Goal: Navigation & Orientation: Understand site structure

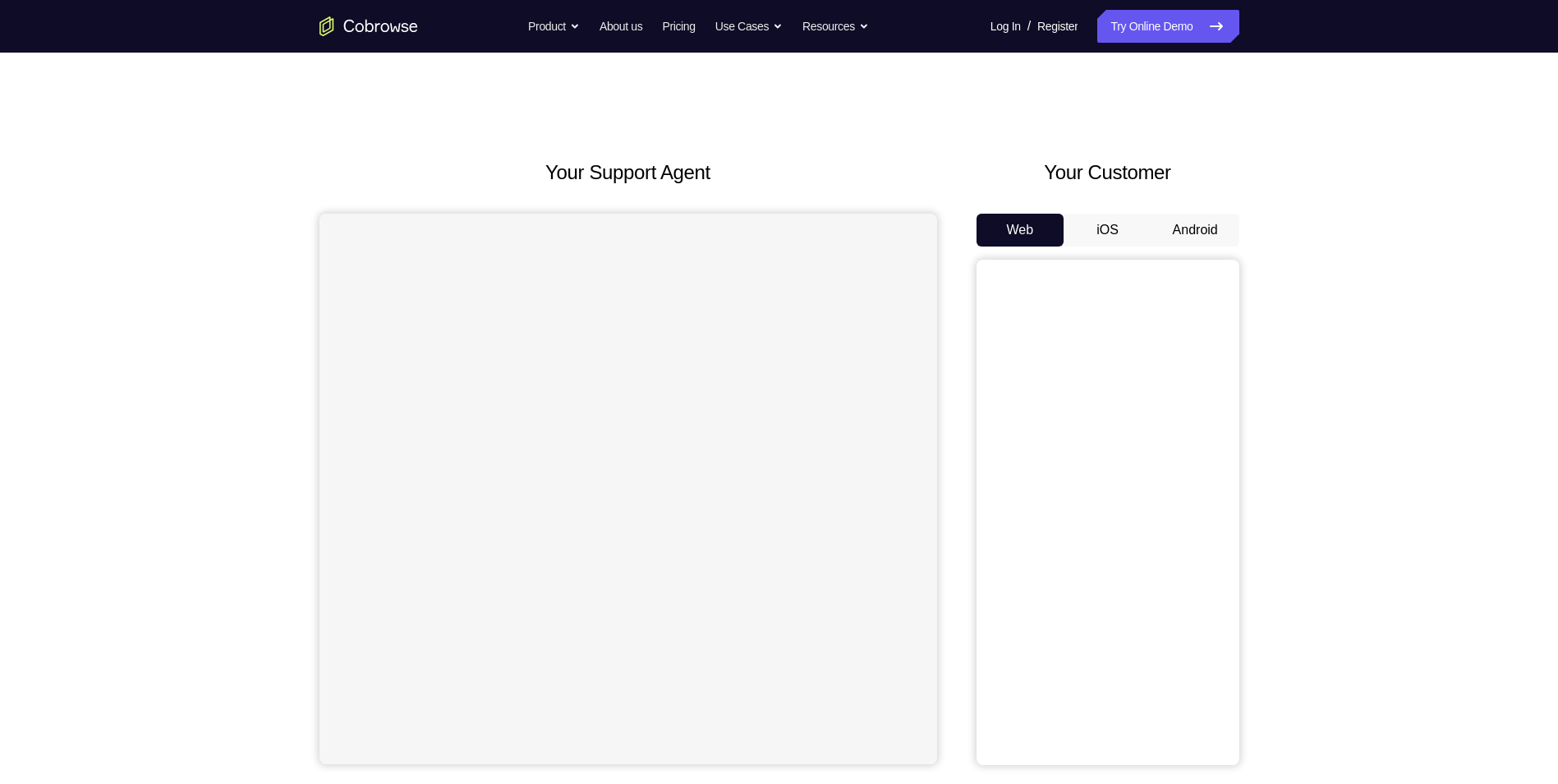
click at [1182, 221] on button "Android" at bounding box center [1195, 230] width 88 height 33
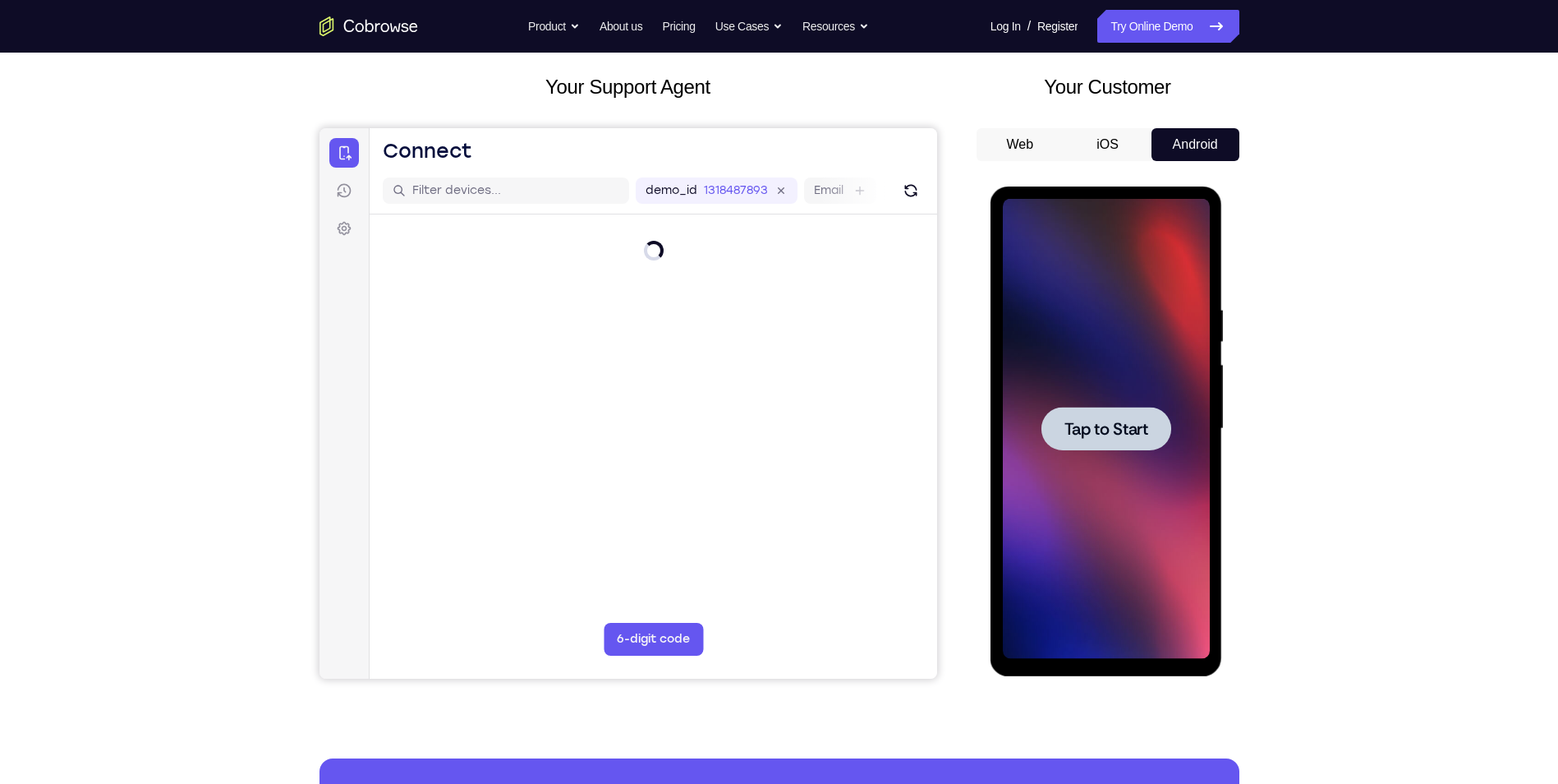
scroll to position [82, 0]
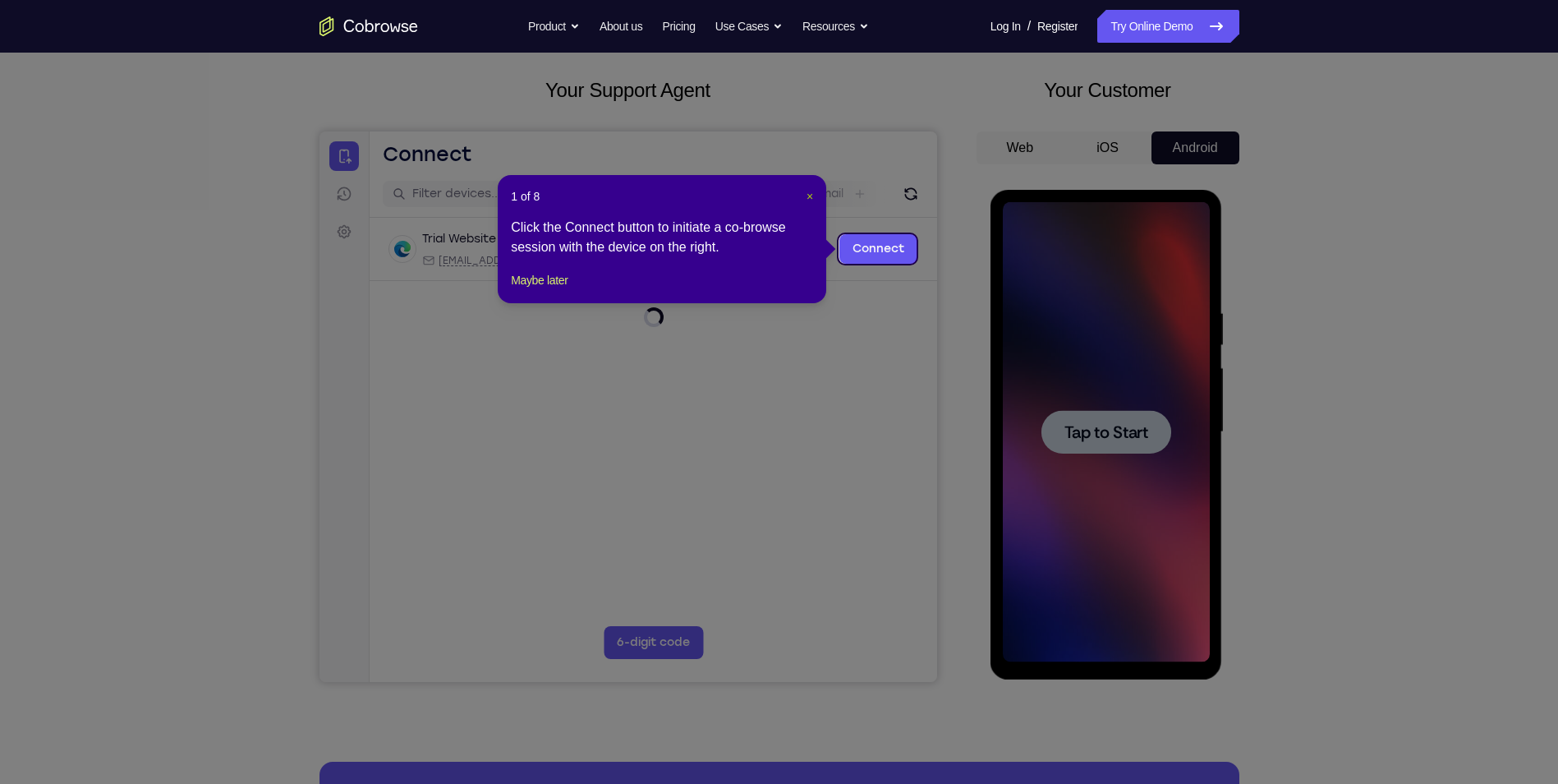
click at [813, 196] on span "×" at bounding box center [810, 196] width 7 height 13
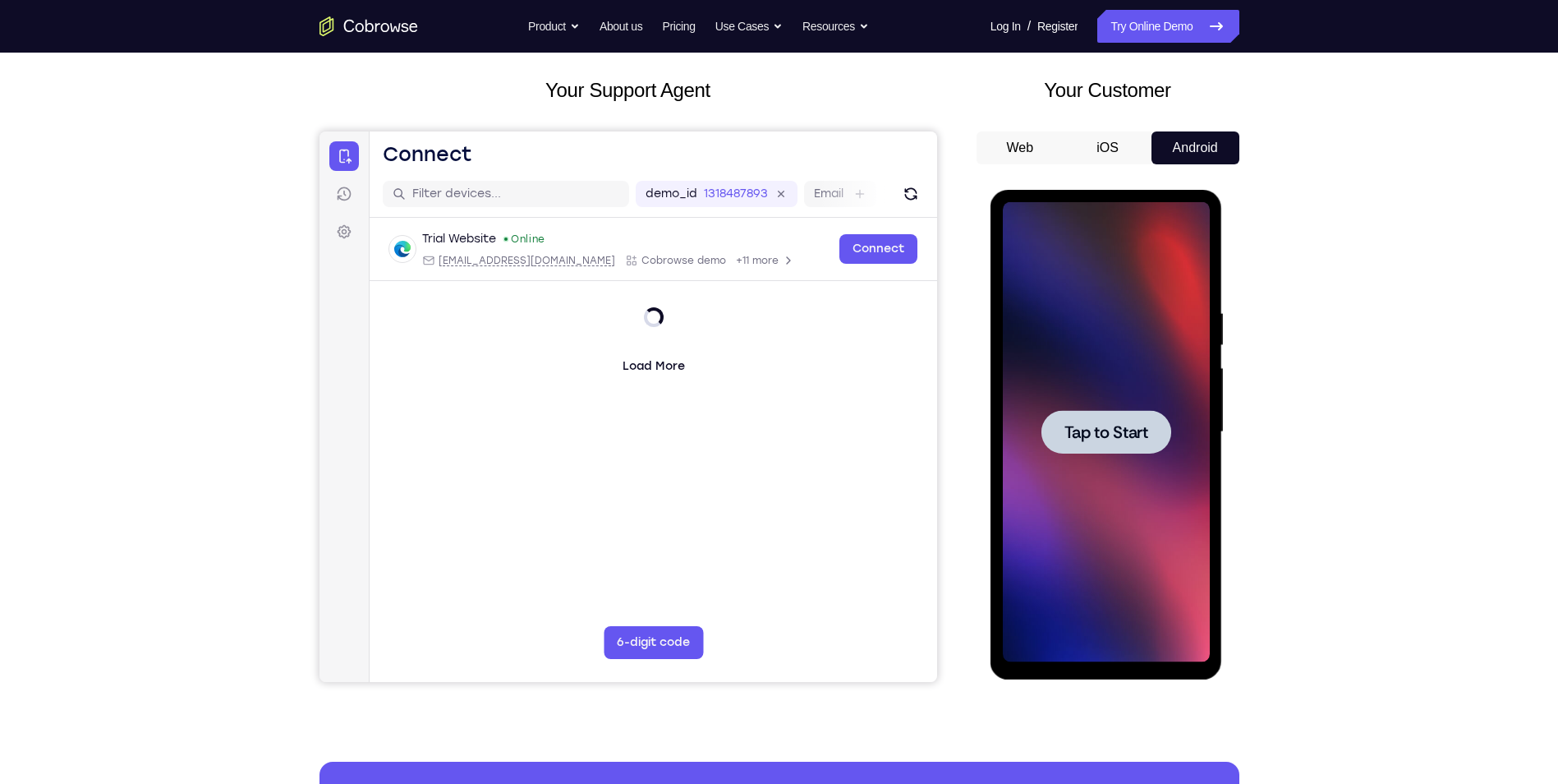
click at [1155, 457] on div at bounding box center [1107, 432] width 207 height 460
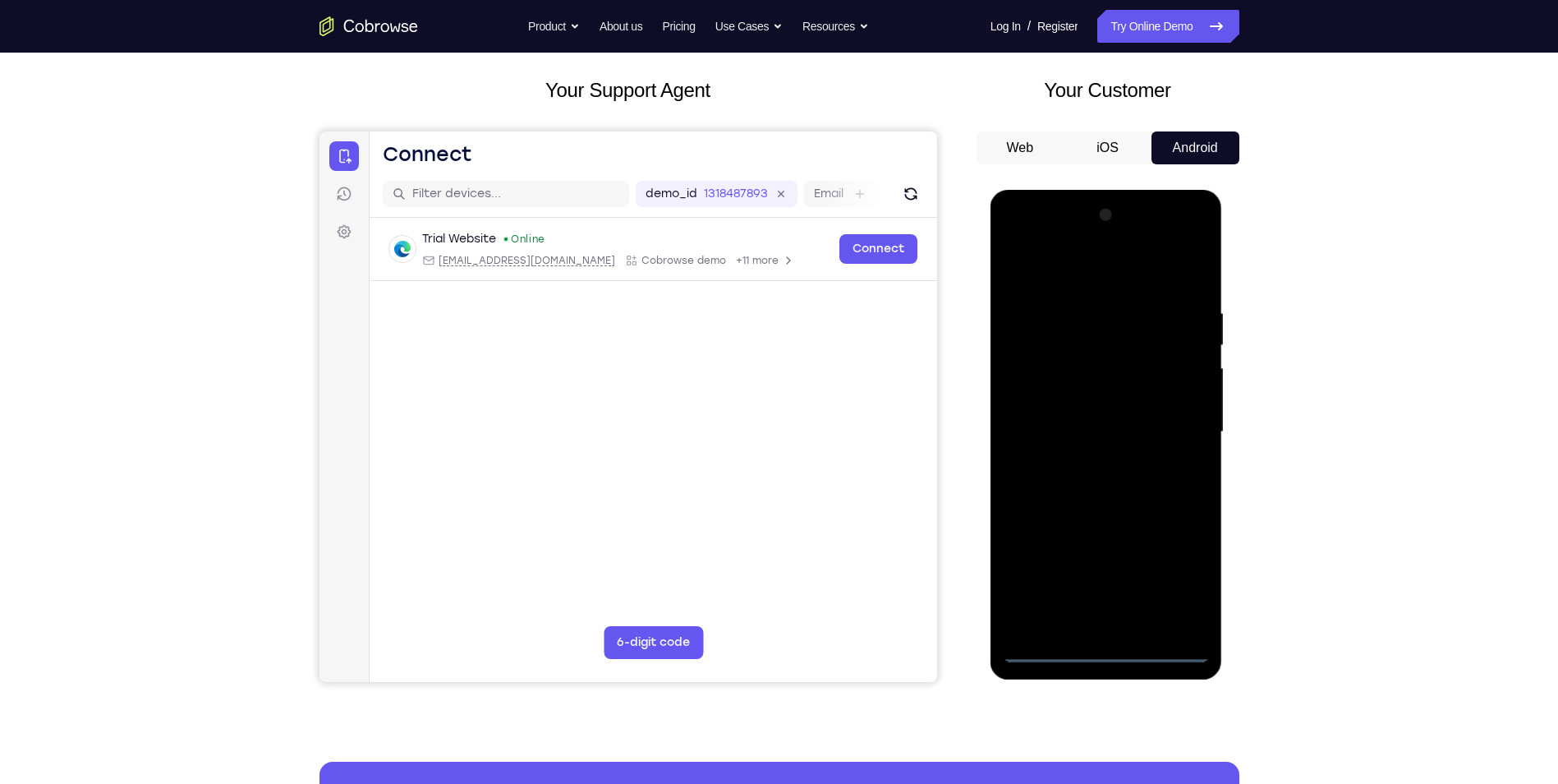
click at [1112, 645] on div at bounding box center [1107, 432] width 207 height 460
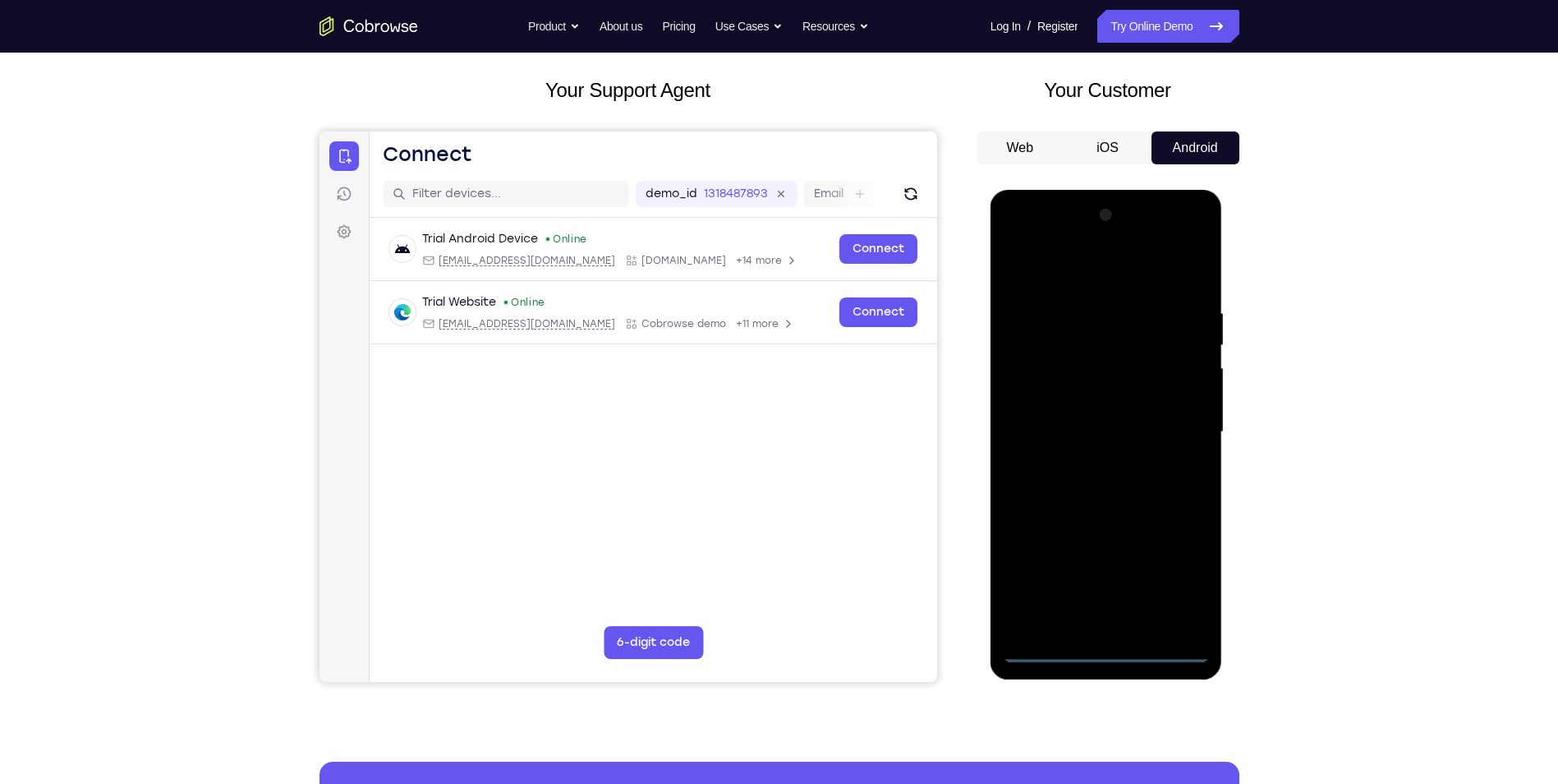
click at [1177, 586] on div at bounding box center [1107, 432] width 207 height 460
click at [1070, 283] on div at bounding box center [1107, 432] width 207 height 460
click at [1177, 424] on div at bounding box center [1107, 432] width 207 height 460
click at [1091, 461] on div at bounding box center [1107, 432] width 207 height 460
click at [1090, 418] on div at bounding box center [1107, 432] width 207 height 460
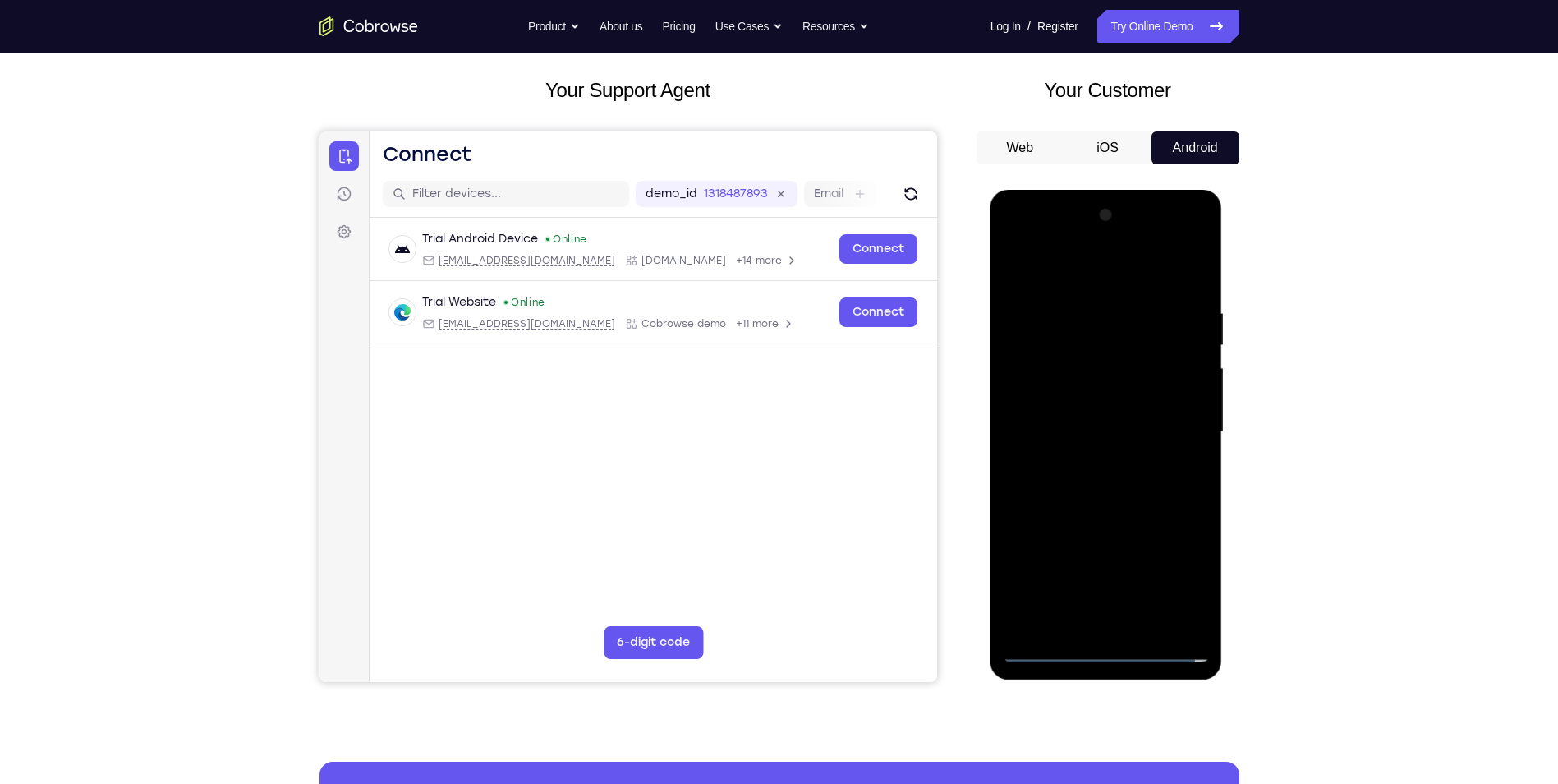
click at [1030, 437] on div at bounding box center [1107, 432] width 207 height 460
click at [1056, 486] on div at bounding box center [1107, 432] width 207 height 460
click at [1065, 480] on div at bounding box center [1107, 432] width 207 height 460
click at [1082, 485] on div at bounding box center [1107, 432] width 207 height 460
click at [1102, 503] on div at bounding box center [1107, 432] width 207 height 460
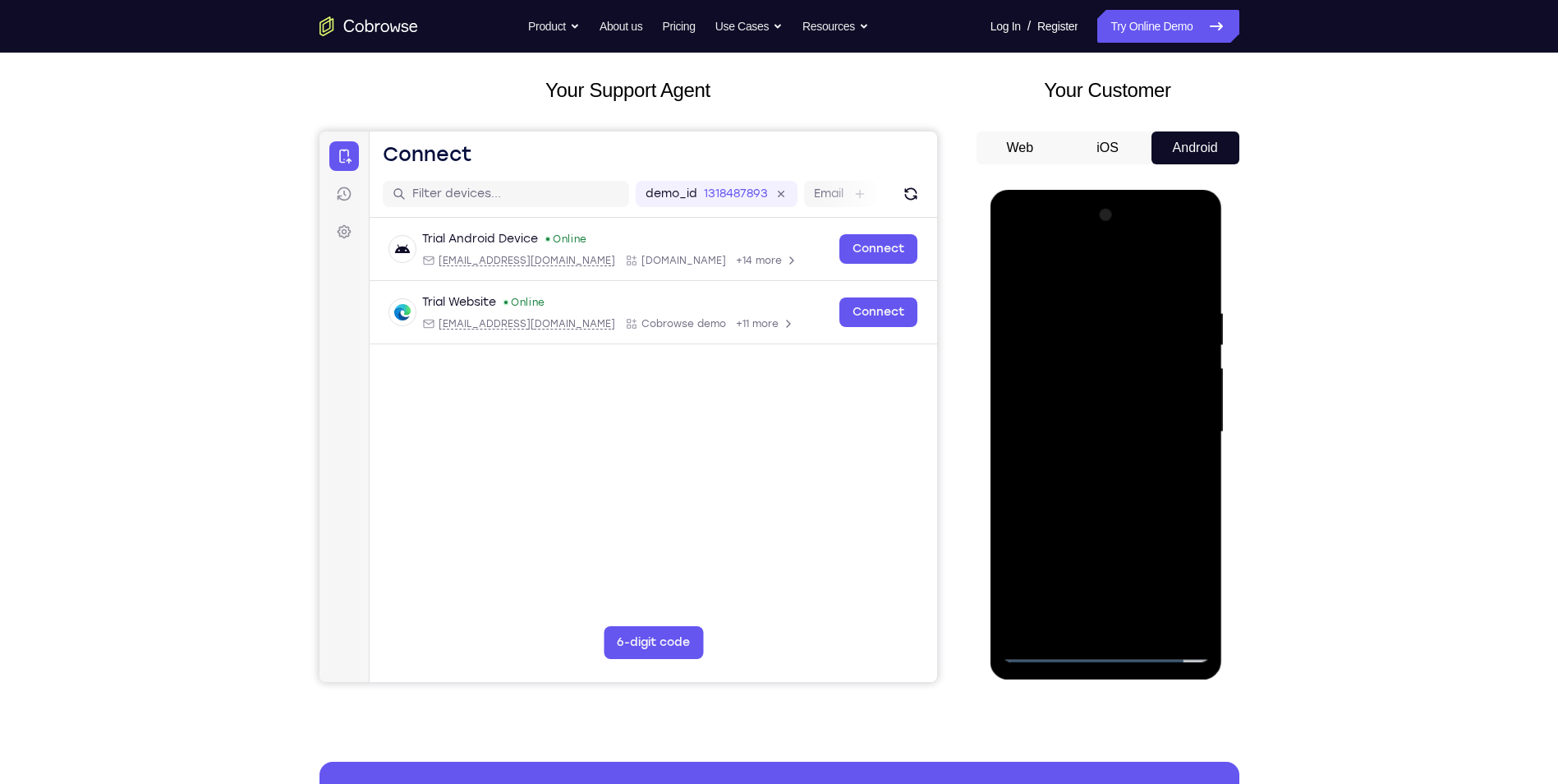
click at [1150, 628] on div at bounding box center [1107, 432] width 207 height 460
click at [1119, 523] on div at bounding box center [1107, 432] width 207 height 460
click at [1124, 435] on div at bounding box center [1107, 432] width 207 height 460
click at [1186, 471] on div at bounding box center [1107, 432] width 207 height 460
click at [1098, 476] on div at bounding box center [1107, 432] width 207 height 460
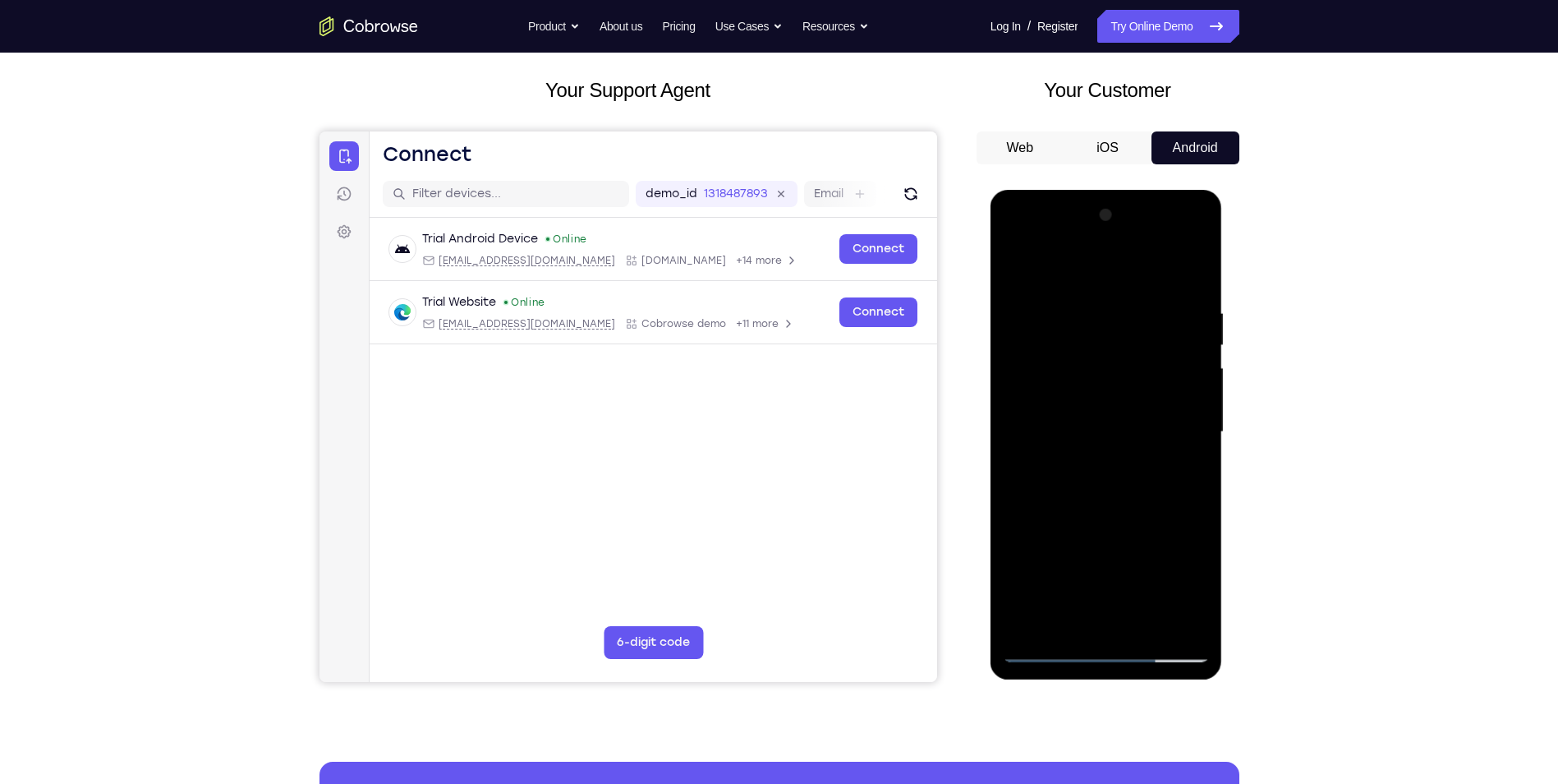
click at [1186, 475] on div at bounding box center [1107, 432] width 207 height 460
click at [1013, 272] on div at bounding box center [1107, 432] width 207 height 460
click at [1104, 458] on div at bounding box center [1107, 432] width 207 height 460
click at [1012, 267] on div at bounding box center [1107, 432] width 207 height 460
click at [1014, 266] on div at bounding box center [1107, 432] width 207 height 460
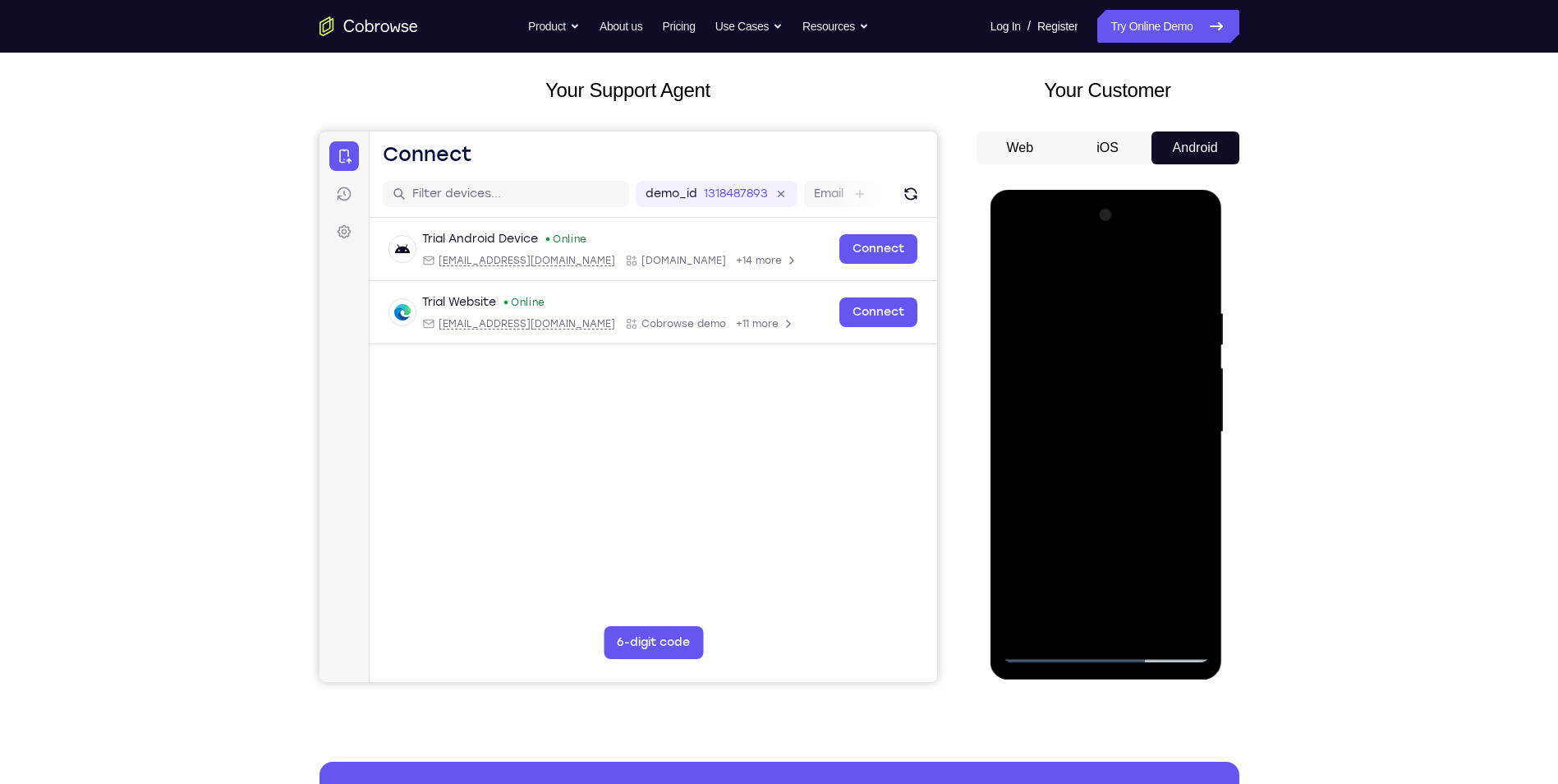
click at [1070, 305] on div at bounding box center [1107, 432] width 207 height 460
click at [1191, 272] on div at bounding box center [1107, 432] width 207 height 460
click at [1102, 298] on div at bounding box center [1107, 432] width 207 height 460
click at [1200, 333] on div at bounding box center [1107, 432] width 207 height 460
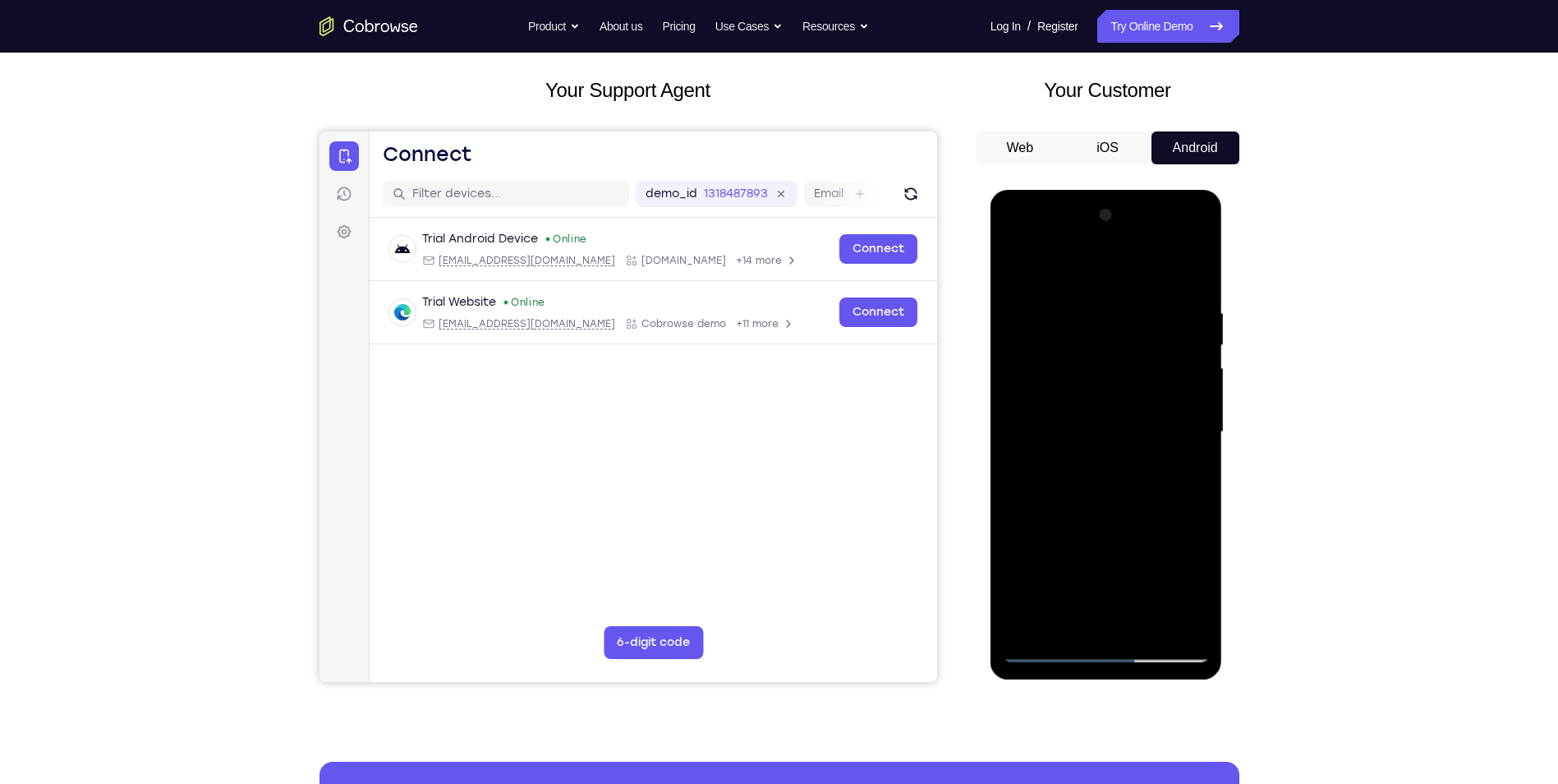
click at [1191, 614] on div at bounding box center [1107, 432] width 207 height 460
click at [1193, 467] on div at bounding box center [1107, 432] width 207 height 460
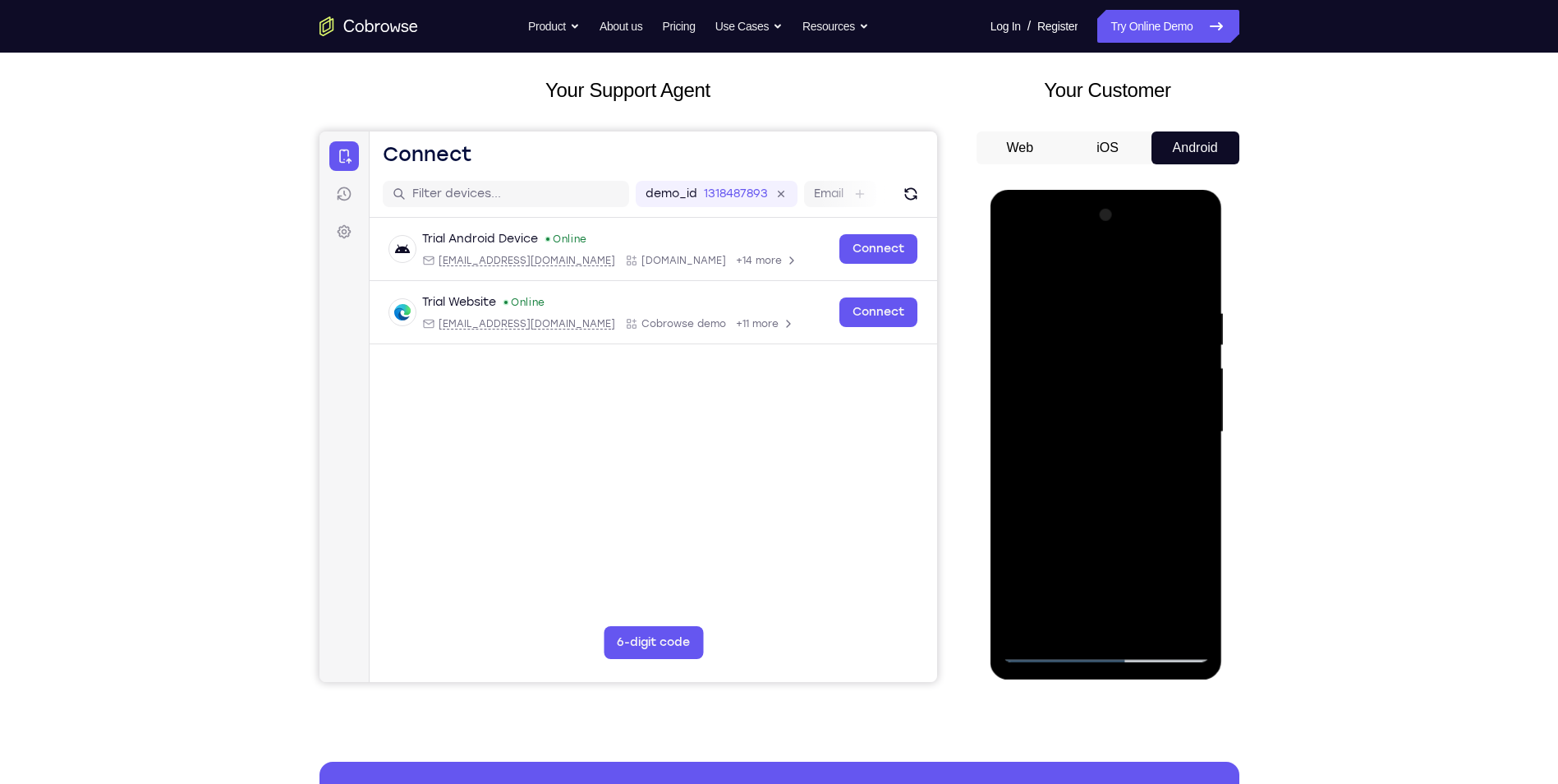
click at [1019, 415] on div at bounding box center [1107, 432] width 207 height 460
click at [1100, 619] on div at bounding box center [1107, 432] width 207 height 460
click at [1107, 422] on div at bounding box center [1107, 432] width 207 height 460
click at [1168, 617] on div at bounding box center [1107, 432] width 207 height 460
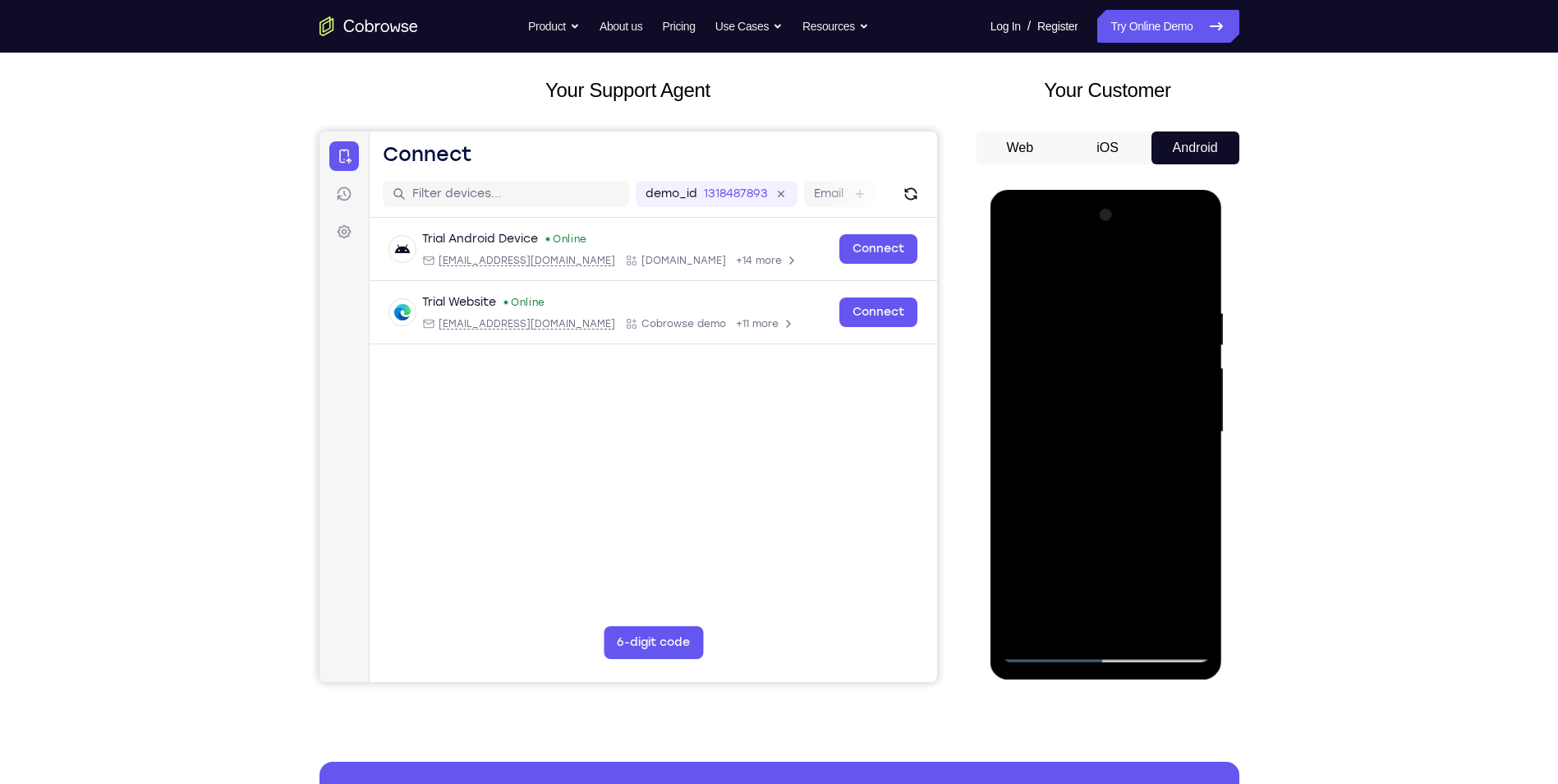
click at [1137, 622] on div at bounding box center [1107, 432] width 207 height 460
click at [1184, 622] on div at bounding box center [1107, 432] width 207 height 460
click at [1188, 271] on div at bounding box center [1107, 432] width 207 height 460
drag, startPoint x: 1148, startPoint y: 515, endPoint x: 1153, endPoint y: 245, distance: 270.0
click at [1153, 247] on div at bounding box center [1107, 432] width 207 height 460
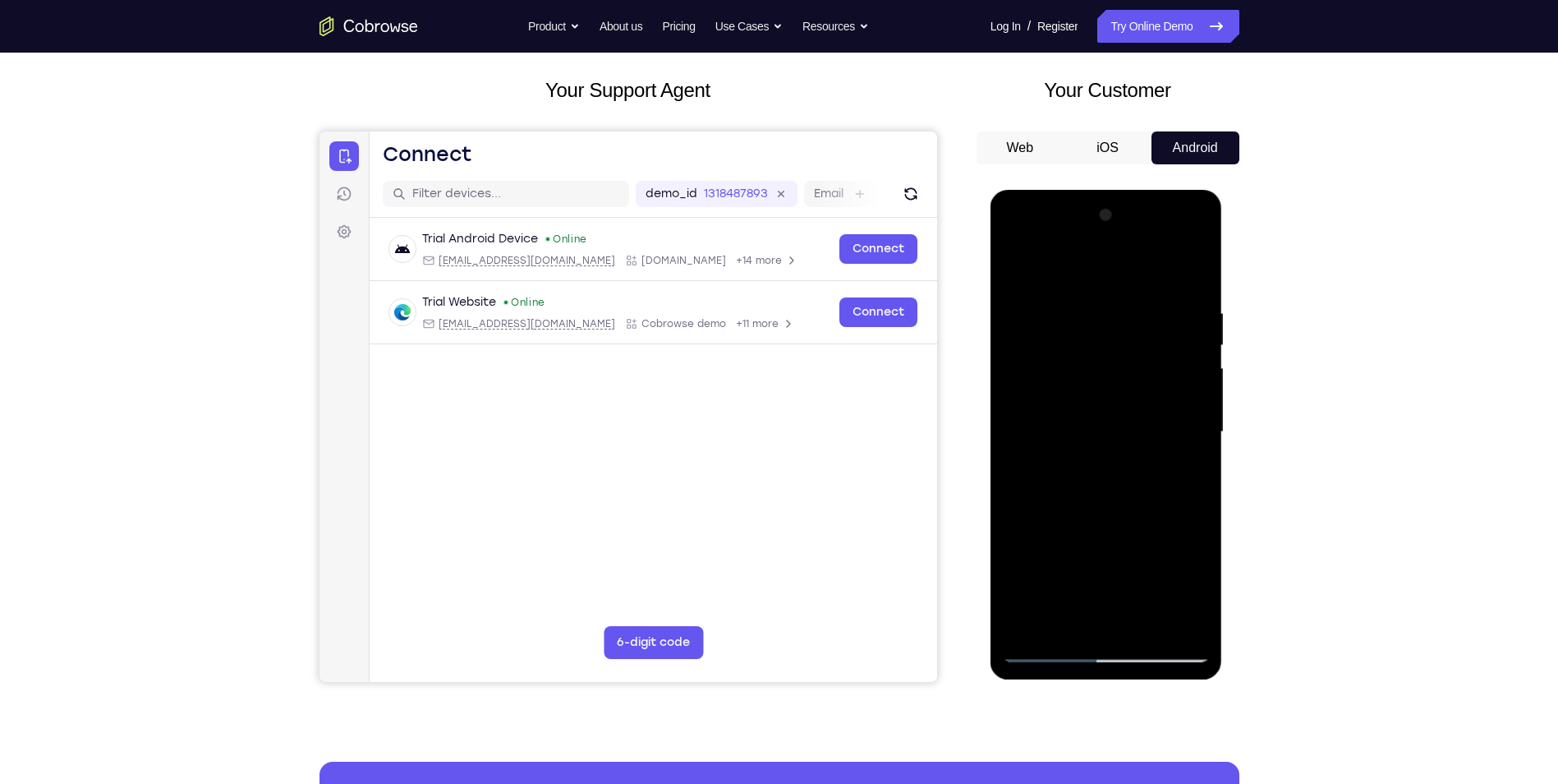
drag, startPoint x: 1159, startPoint y: 482, endPoint x: 1173, endPoint y: 323, distance: 159.6
click at [1173, 323] on div at bounding box center [1107, 432] width 207 height 460
drag, startPoint x: 1172, startPoint y: 325, endPoint x: 1172, endPoint y: 468, distance: 143.0
click at [1172, 468] on div at bounding box center [1107, 432] width 207 height 460
click at [1062, 394] on div at bounding box center [1107, 432] width 207 height 460
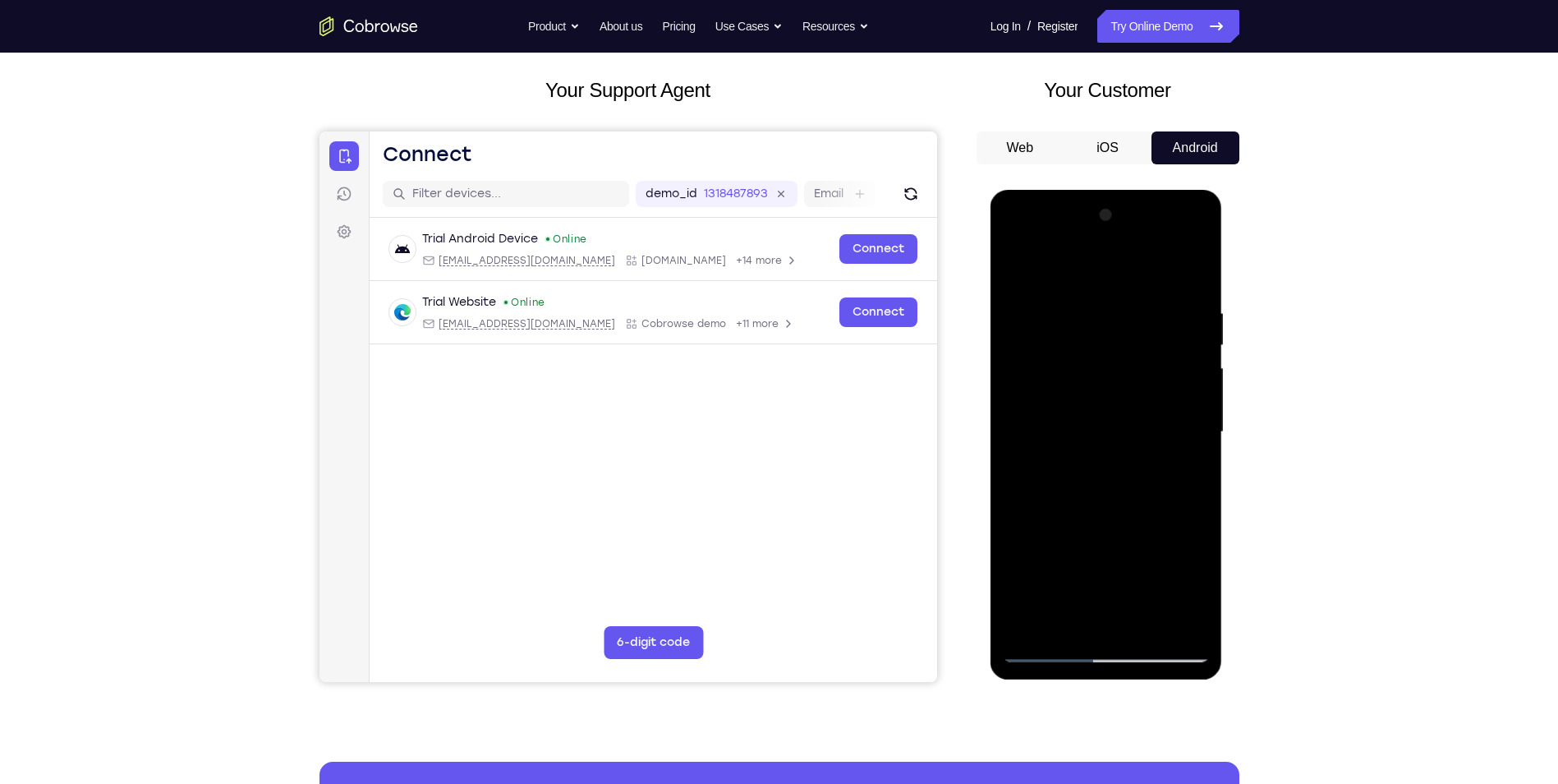
drag, startPoint x: 1140, startPoint y: 306, endPoint x: 1142, endPoint y: 517, distance: 211.0
click at [1142, 517] on div at bounding box center [1107, 432] width 207 height 460
drag, startPoint x: 1129, startPoint y: 327, endPoint x: 1130, endPoint y: 539, distance: 212.0
click at [1130, 539] on div at bounding box center [1107, 432] width 207 height 460
click at [1035, 308] on div at bounding box center [1107, 432] width 207 height 460
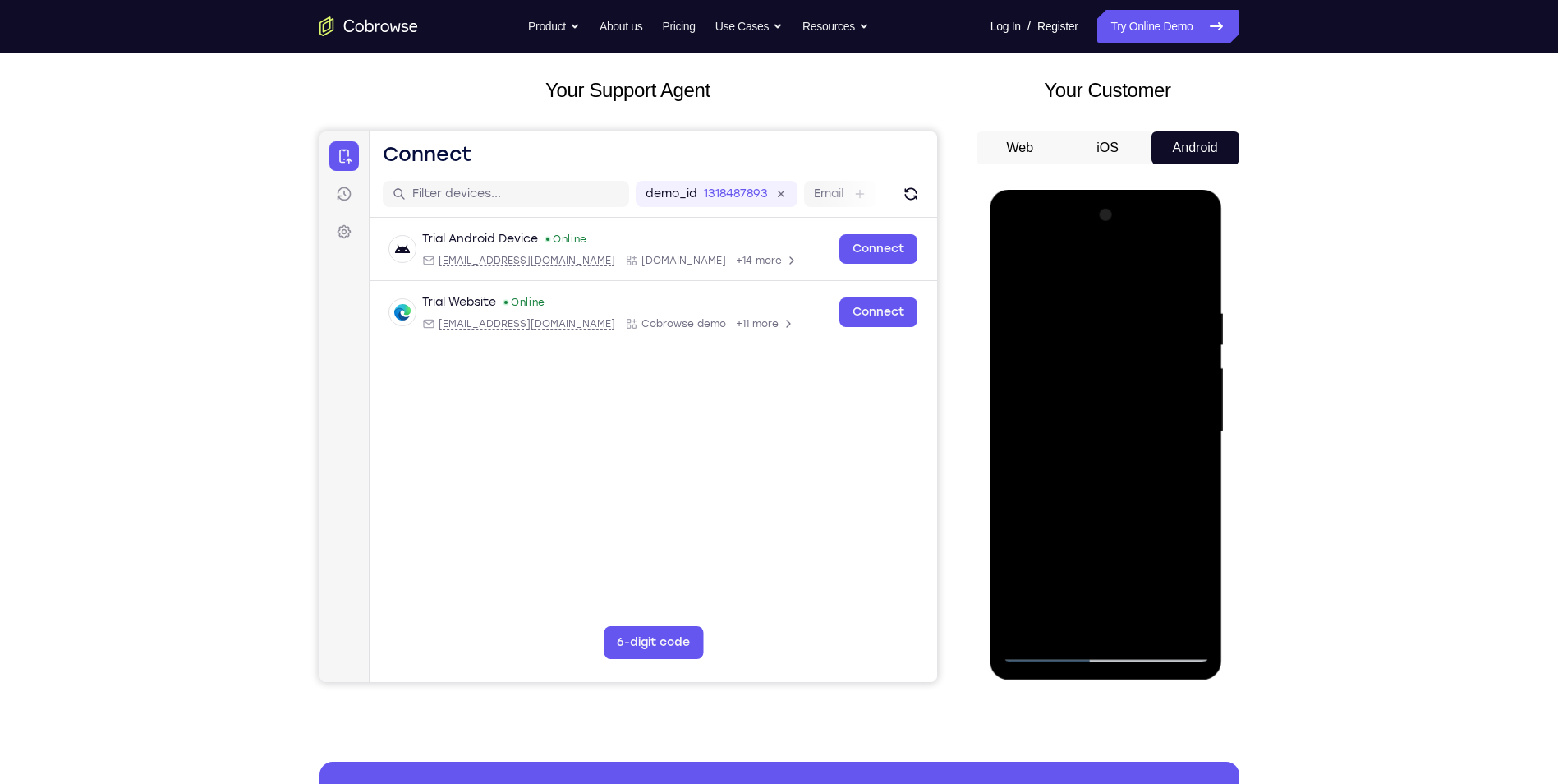
click at [1186, 624] on div at bounding box center [1107, 432] width 207 height 460
click at [1148, 622] on div at bounding box center [1107, 432] width 207 height 460
click at [1188, 383] on div at bounding box center [1107, 432] width 207 height 460
click at [1190, 395] on div at bounding box center [1107, 432] width 207 height 460
click at [1190, 396] on div at bounding box center [1107, 432] width 207 height 460
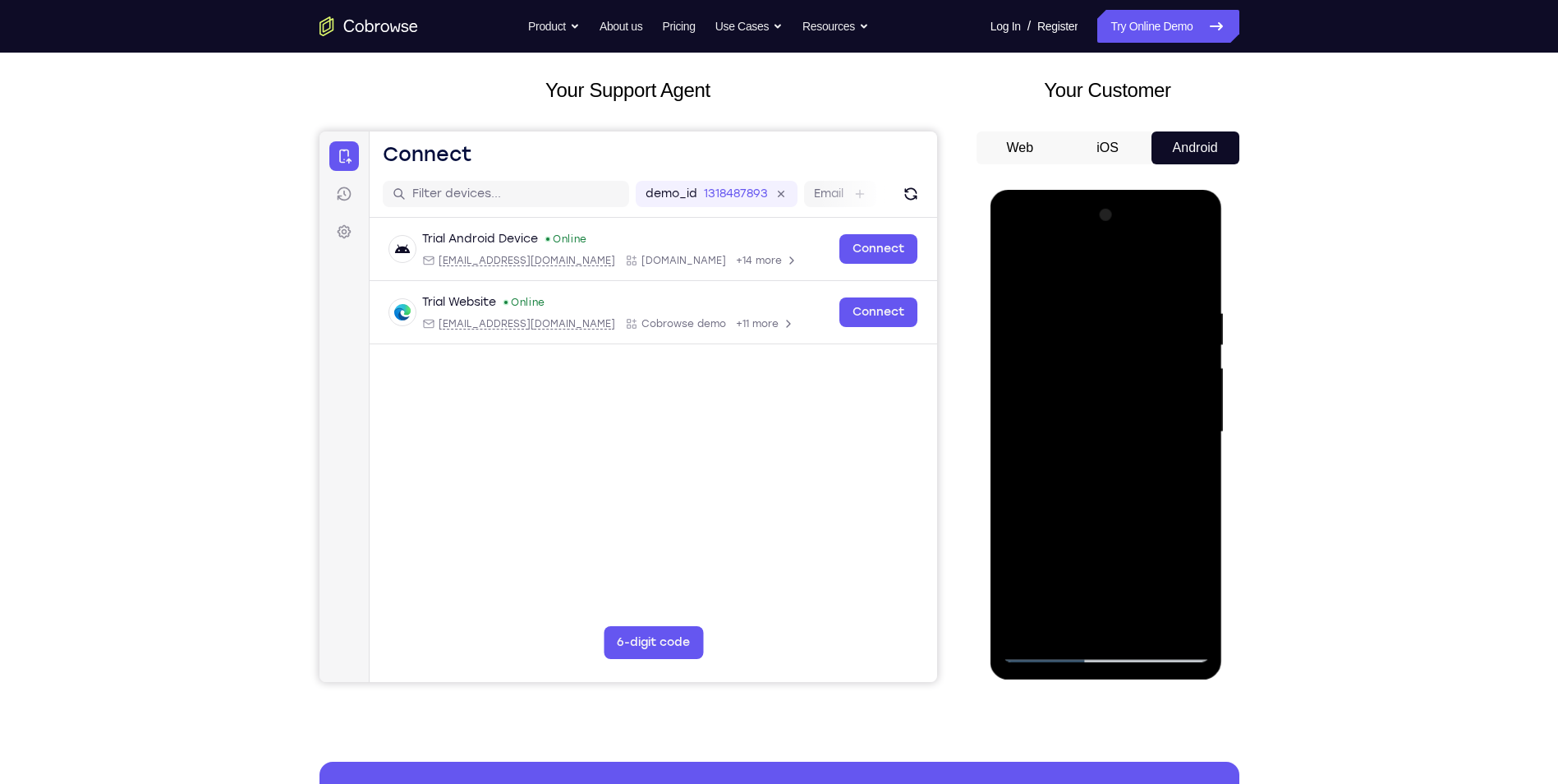
click at [1050, 625] on div at bounding box center [1107, 432] width 207 height 460
click at [1174, 391] on div at bounding box center [1107, 432] width 207 height 460
click at [1163, 624] on div at bounding box center [1107, 432] width 207 height 460
click at [1189, 617] on div at bounding box center [1107, 432] width 207 height 460
click at [1187, 621] on div at bounding box center [1107, 432] width 207 height 460
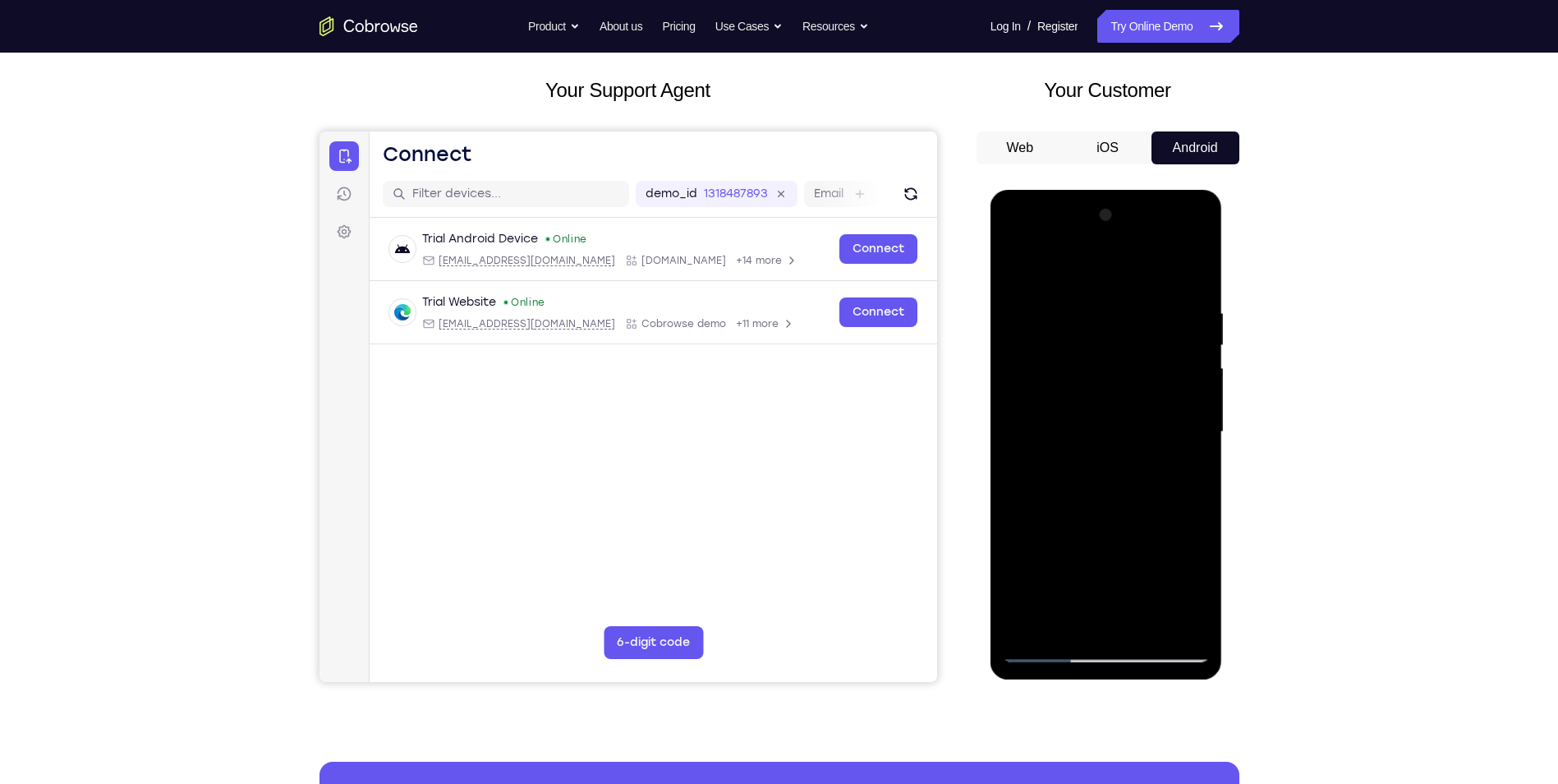
click at [1195, 276] on div at bounding box center [1107, 432] width 207 height 460
click at [1016, 269] on div at bounding box center [1107, 432] width 207 height 460
click at [1021, 333] on div at bounding box center [1107, 432] width 207 height 460
click at [1190, 277] on div at bounding box center [1107, 432] width 207 height 460
click at [1148, 629] on div at bounding box center [1107, 432] width 207 height 460
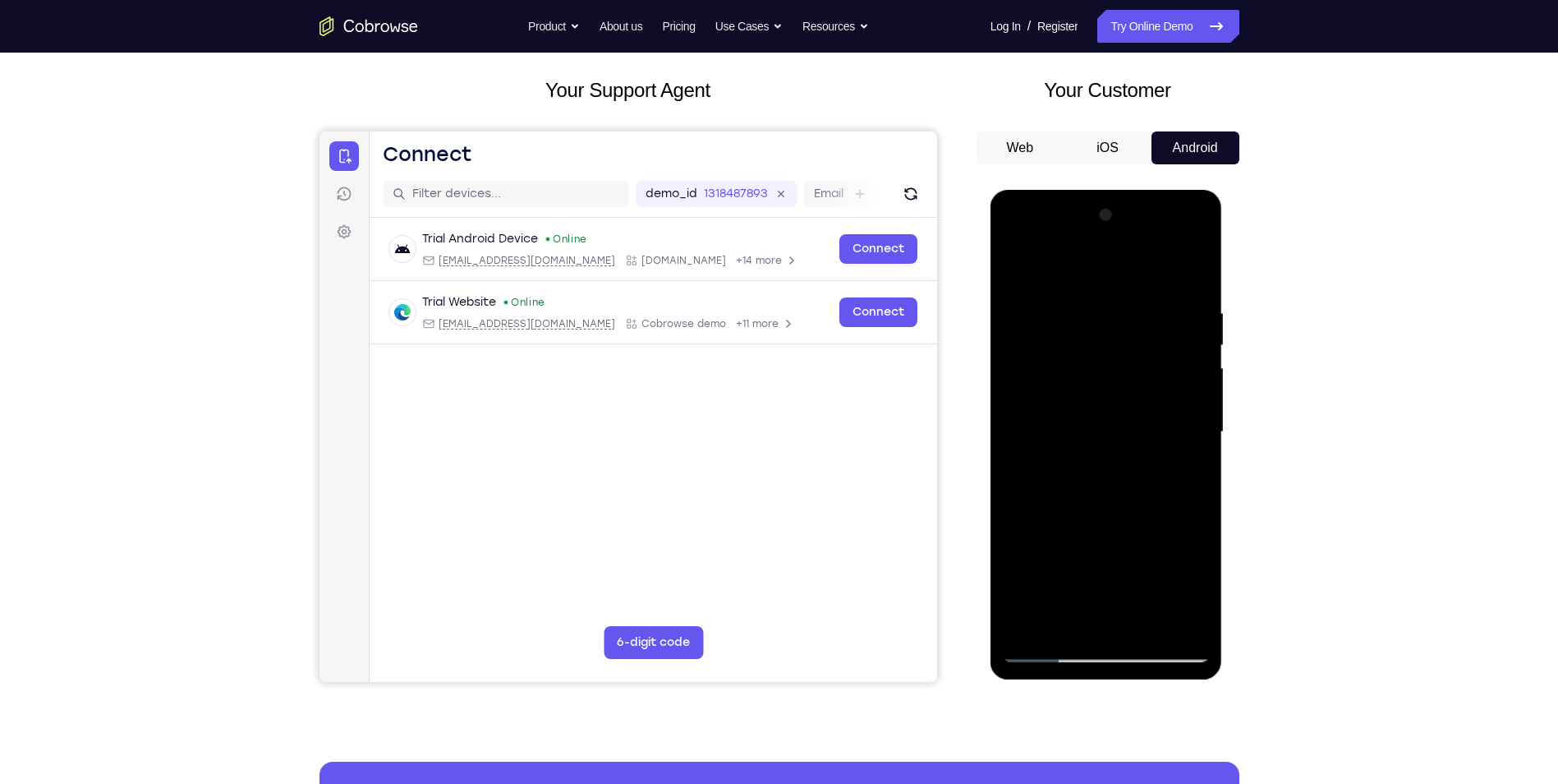
drag, startPoint x: 1133, startPoint y: 476, endPoint x: 1115, endPoint y: 541, distance: 67.4
click at [1115, 541] on div at bounding box center [1107, 432] width 207 height 460
click at [1104, 419] on div at bounding box center [1107, 432] width 207 height 460
click at [1009, 268] on div at bounding box center [1107, 432] width 207 height 460
click at [1020, 267] on div at bounding box center [1107, 432] width 207 height 460
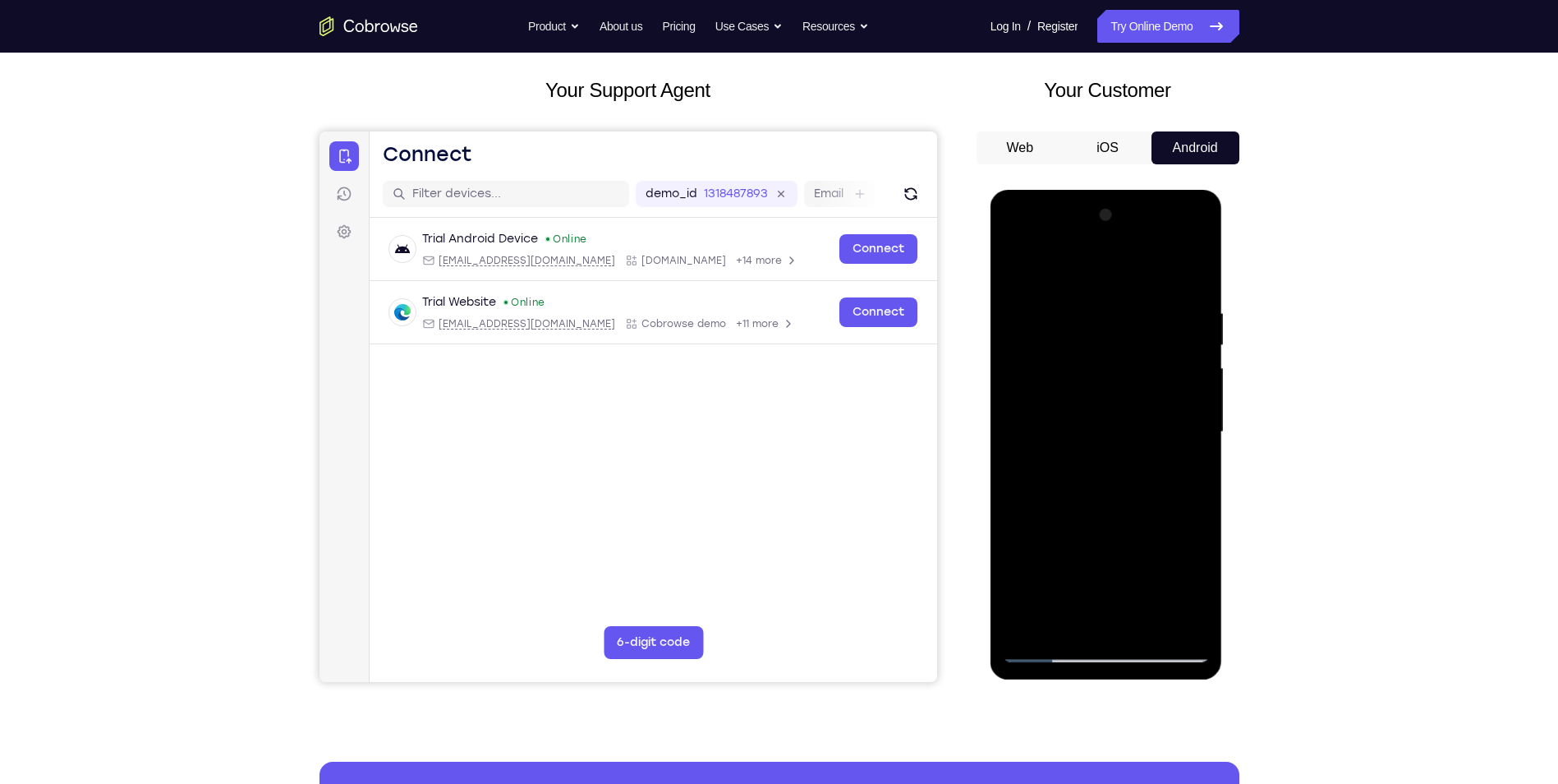
drag, startPoint x: 1142, startPoint y: 598, endPoint x: 1114, endPoint y: 368, distance: 231.7
click at [1114, 369] on div at bounding box center [1107, 432] width 207 height 460
drag, startPoint x: 1135, startPoint y: 505, endPoint x: 1148, endPoint y: 314, distance: 191.4
click at [1148, 314] on div at bounding box center [1107, 432] width 207 height 460
click at [1196, 406] on div at bounding box center [1107, 432] width 207 height 460
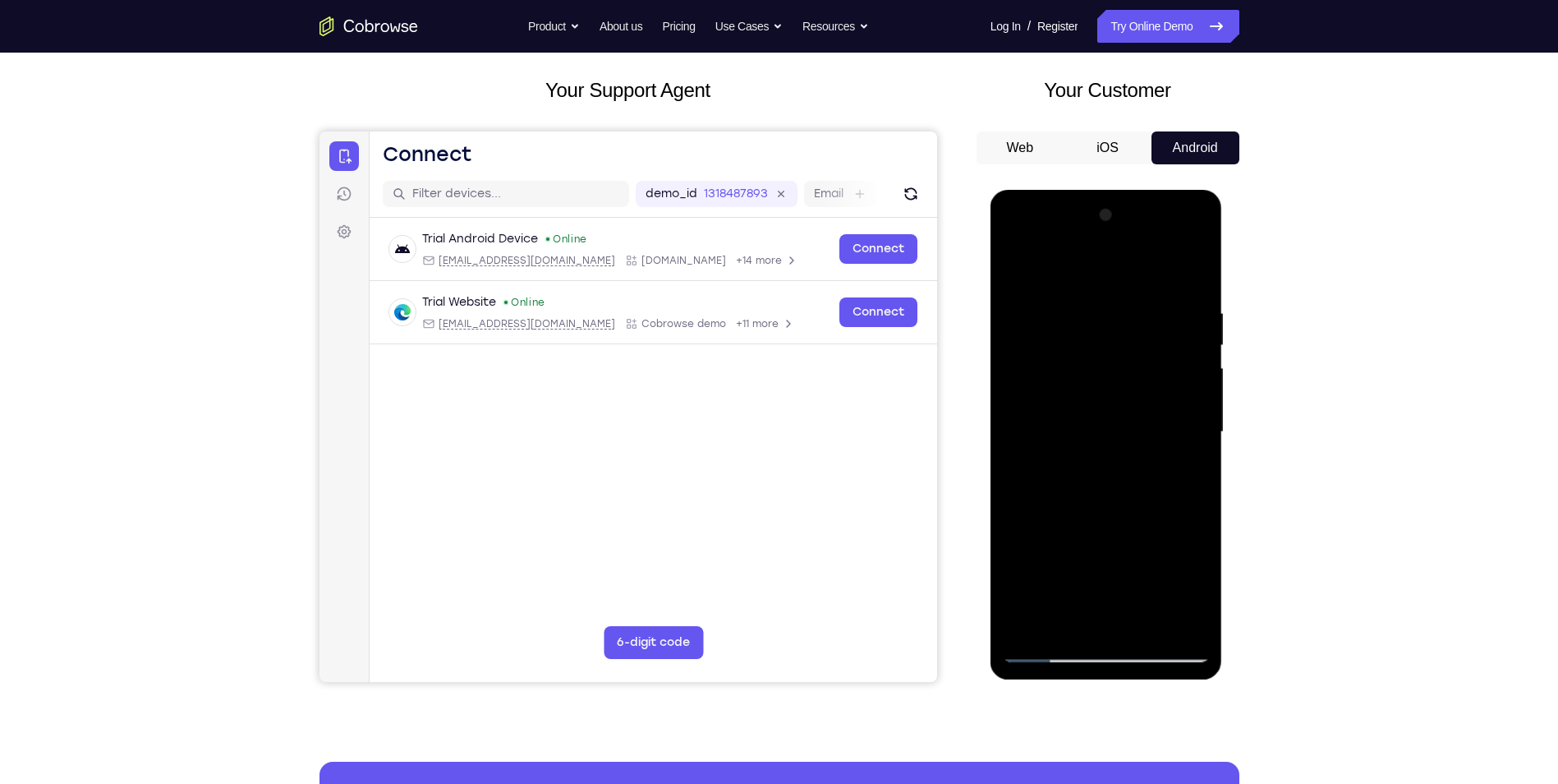
click at [1196, 406] on div at bounding box center [1107, 432] width 207 height 460
click at [1019, 557] on div at bounding box center [1107, 432] width 207 height 460
drag, startPoint x: 1102, startPoint y: 560, endPoint x: 1120, endPoint y: 471, distance: 90.8
click at [1120, 471] on div at bounding box center [1107, 432] width 207 height 460
click at [1036, 471] on div at bounding box center [1107, 432] width 207 height 460
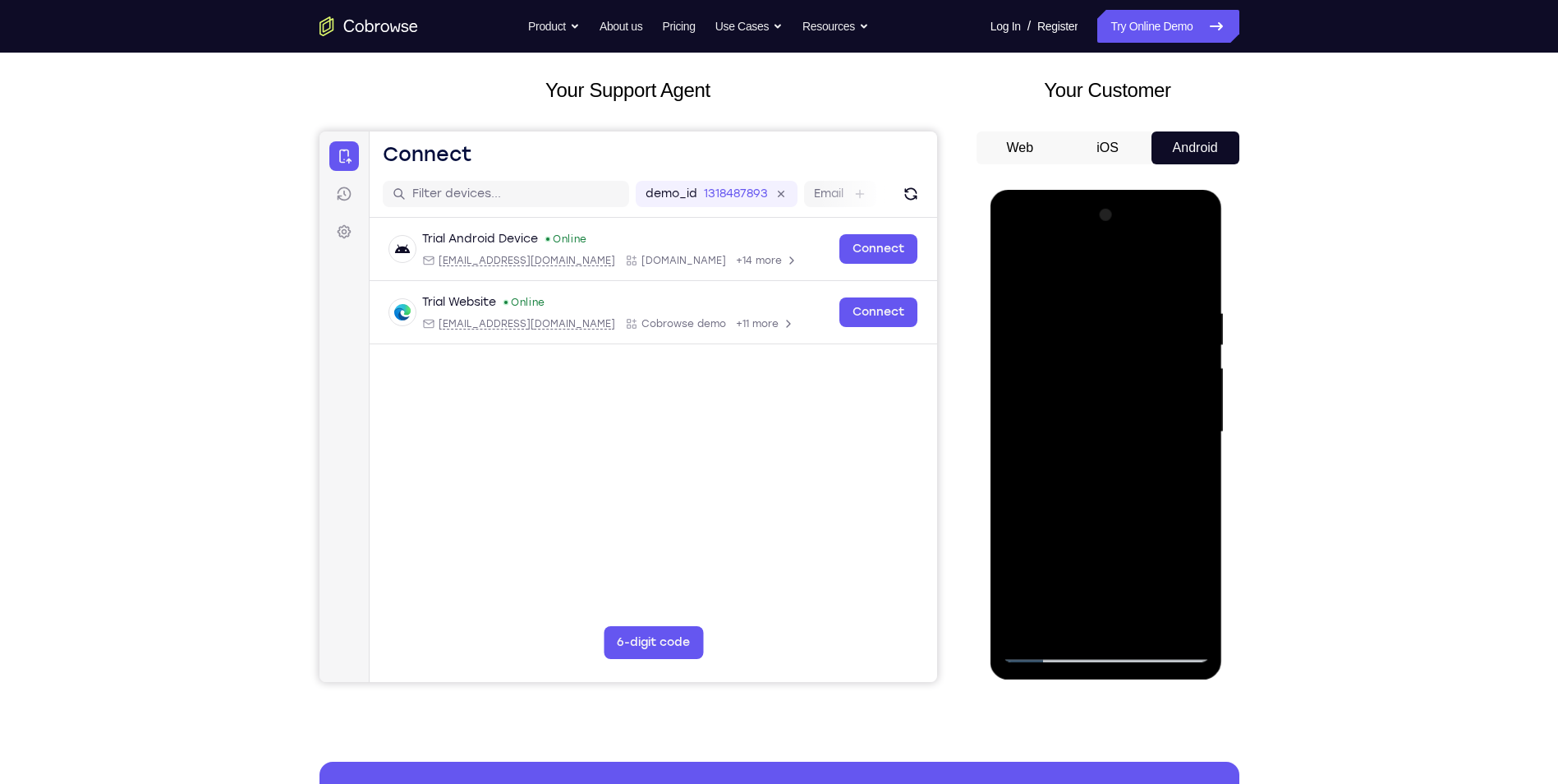
click at [1075, 569] on div at bounding box center [1107, 432] width 207 height 460
click at [1064, 622] on div at bounding box center [1107, 432] width 207 height 460
drag, startPoint x: 1150, startPoint y: 574, endPoint x: 1136, endPoint y: 445, distance: 129.8
click at [1136, 445] on div at bounding box center [1107, 432] width 207 height 460
drag, startPoint x: 1131, startPoint y: 549, endPoint x: 1133, endPoint y: 486, distance: 63.0
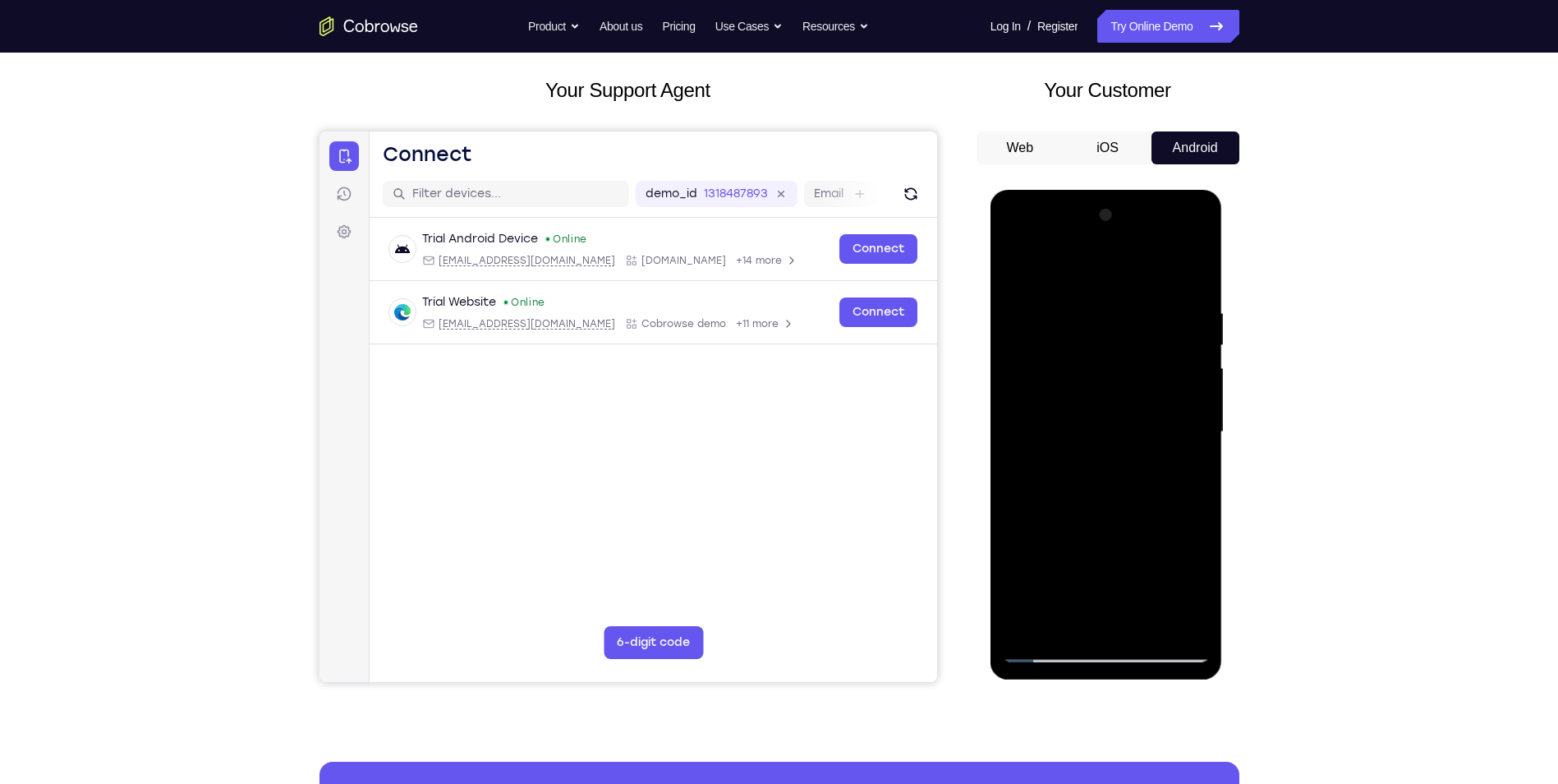
click at [1132, 490] on div at bounding box center [1107, 432] width 207 height 460
drag, startPoint x: 1153, startPoint y: 593, endPoint x: 1153, endPoint y: 532, distance: 61.0
click at [1153, 532] on div at bounding box center [1107, 432] width 207 height 460
click at [1107, 579] on div at bounding box center [1107, 432] width 207 height 460
click at [1067, 414] on div at bounding box center [1107, 432] width 207 height 460
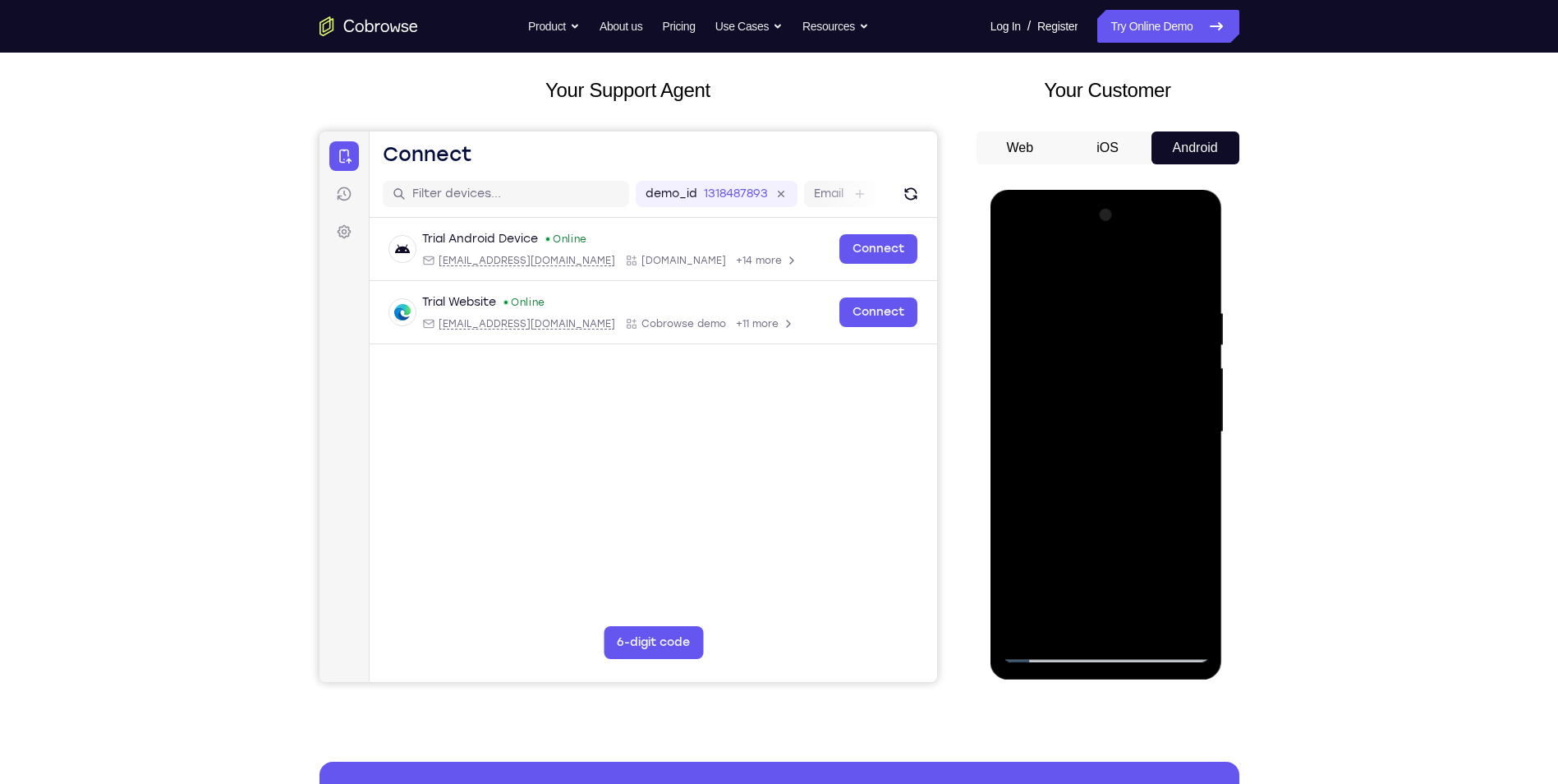
click at [1195, 626] on div at bounding box center [1107, 432] width 207 height 460
click at [1013, 578] on div at bounding box center [1107, 432] width 207 height 460
click at [1186, 409] on div at bounding box center [1107, 432] width 207 height 460
click at [1013, 262] on div at bounding box center [1107, 432] width 207 height 460
click at [1015, 564] on div at bounding box center [1107, 432] width 207 height 460
